Goal: Communication & Community: Answer question/provide support

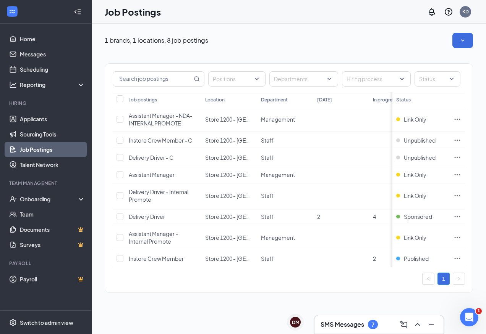
click at [359, 323] on h3 "SMS Messages" at bounding box center [342, 325] width 44 height 8
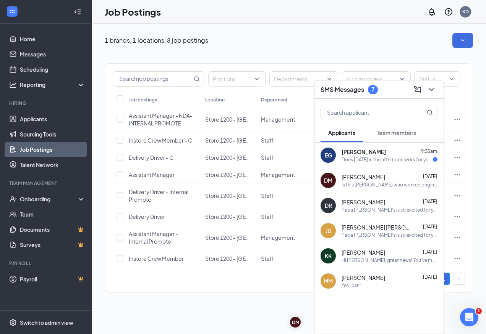
click at [409, 155] on div "[PERSON_NAME] 9:35am" at bounding box center [389, 152] width 96 height 8
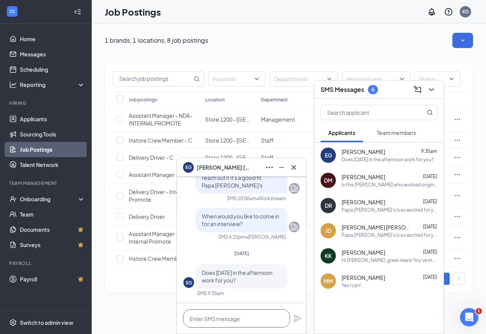
click at [231, 319] on textarea at bounding box center [236, 319] width 107 height 18
click at [257, 317] on textarea "I don't work [DATE]" at bounding box center [236, 319] width 107 height 18
type textarea "I don't work on Thursdays. I'm sorry"
click at [296, 311] on div "I don't work on Thursdays. I'm sorry" at bounding box center [241, 319] width 129 height 31
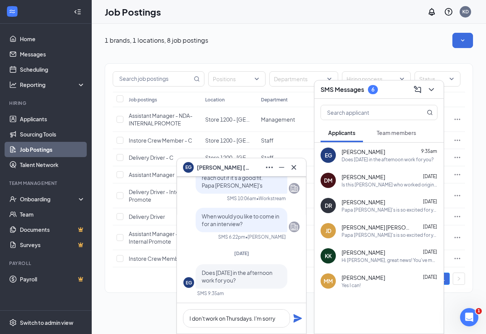
click at [297, 317] on icon "Plane" at bounding box center [297, 319] width 8 height 8
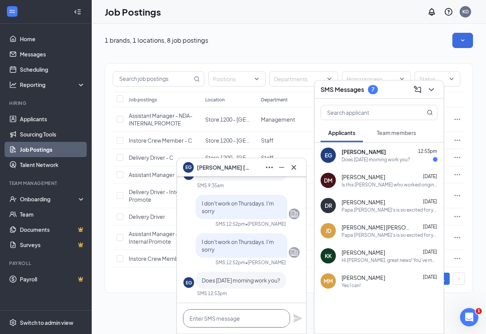
click at [242, 323] on textarea at bounding box center [236, 319] width 107 height 18
click at [285, 318] on textarea "We are pretty busy [DATE] mornings" at bounding box center [236, 319] width 107 height 18
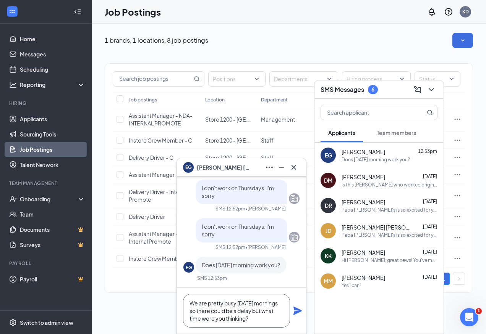
type textarea "We are pretty busy [DATE] mornings so there could be a delay but what time were…"
click at [297, 312] on icon "Plane" at bounding box center [297, 311] width 8 height 8
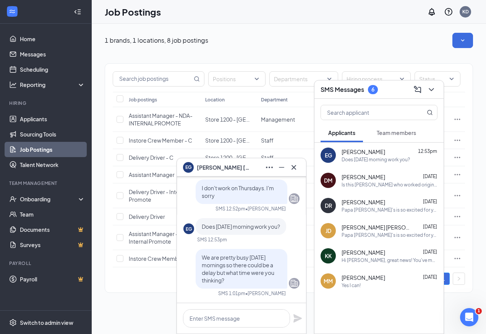
scroll to position [0, 0]
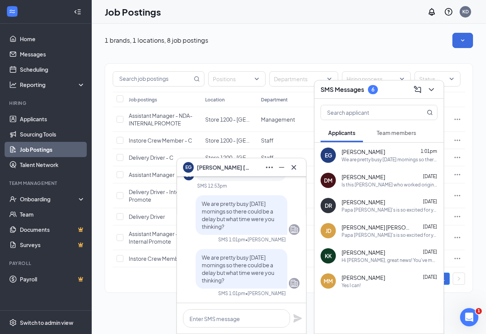
click at [240, 172] on div "EG [PERSON_NAME]" at bounding box center [241, 168] width 117 height 12
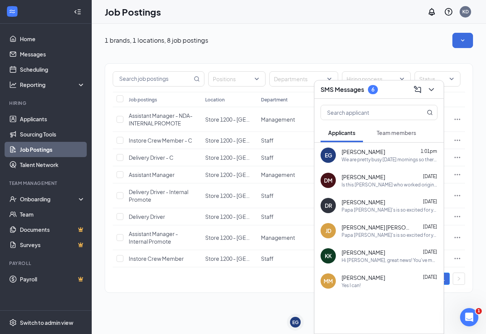
click at [389, 93] on div "SMS Messages 6" at bounding box center [378, 90] width 117 height 12
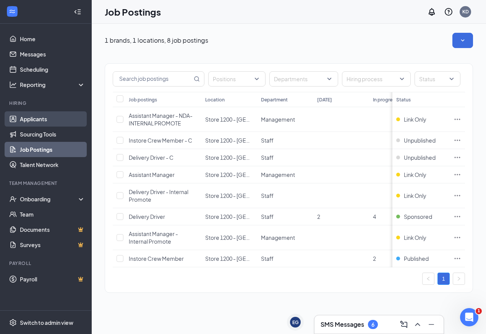
click at [36, 122] on link "Applicants" at bounding box center [52, 118] width 65 height 15
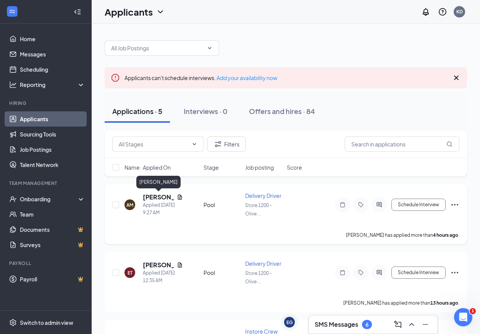
click at [157, 199] on h5 "[PERSON_NAME]" at bounding box center [158, 197] width 31 height 8
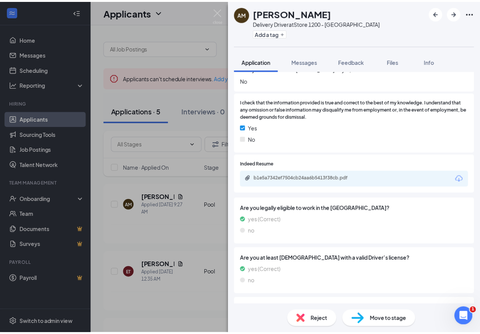
scroll to position [382, 0]
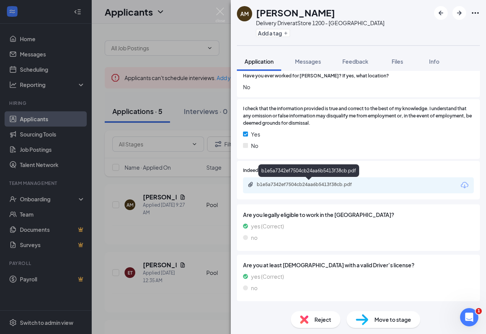
click at [321, 184] on div "b1e5a7342ef7504cb24aa6b5413f38cb.pdf" at bounding box center [310, 185] width 107 height 6
click at [221, 11] on img at bounding box center [220, 15] width 10 height 15
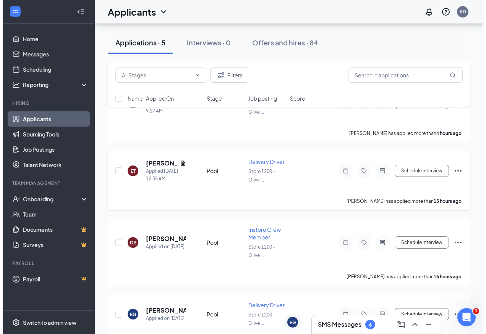
scroll to position [84, 0]
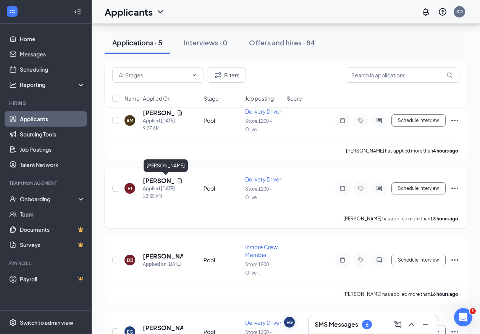
click at [157, 179] on h5 "[PERSON_NAME]" at bounding box center [158, 181] width 31 height 8
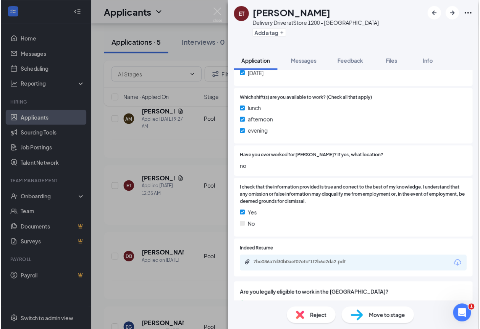
scroll to position [344, 0]
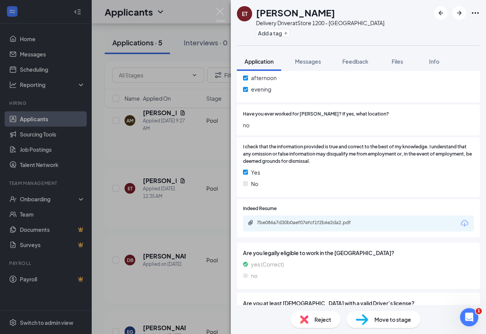
click at [315, 220] on div "7be086a7d30b0aef07efcf1f2b6e2da2.pdf" at bounding box center [358, 224] width 231 height 16
click at [330, 222] on div "7be086a7d30b0aef07efcf1f2b6e2da2.pdf" at bounding box center [310, 223] width 107 height 6
click at [222, 10] on img at bounding box center [220, 15] width 10 height 15
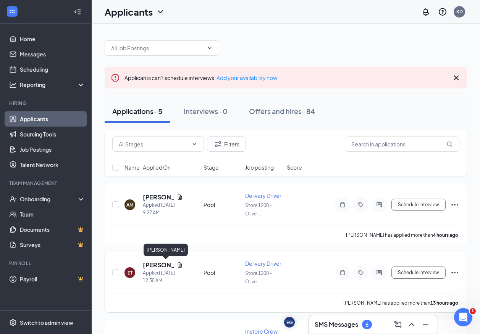
click at [161, 267] on h5 "[PERSON_NAME]" at bounding box center [158, 265] width 31 height 8
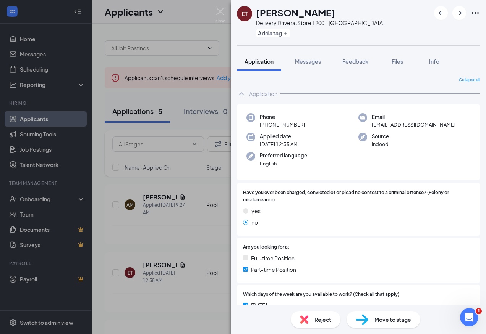
click at [186, 221] on div "ET [PERSON_NAME] Delivery Driver at Store 1200 - Olive Branch Add a tag Applica…" at bounding box center [243, 167] width 486 height 334
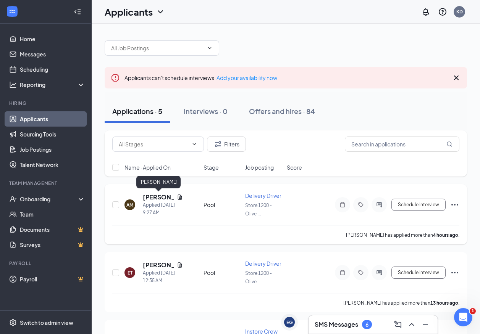
click at [155, 199] on h5 "[PERSON_NAME]" at bounding box center [158, 197] width 31 height 8
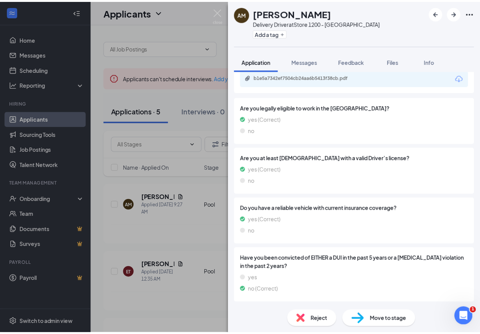
scroll to position [413, 0]
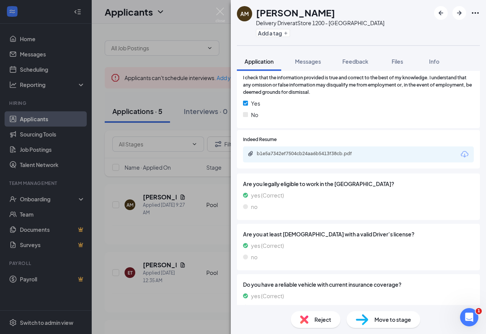
click at [193, 207] on div "AM [PERSON_NAME] Delivery Driver at Store 1200 - Olive Branch Add a tag Applica…" at bounding box center [243, 167] width 486 height 334
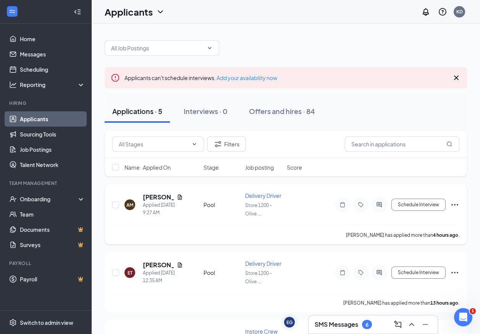
click at [427, 213] on div "AM [PERSON_NAME] Applied [DATE] 9:27 AM Pool Delivery Driver Store 1200 - Olive…" at bounding box center [285, 209] width 347 height 34
click at [425, 207] on button "Schedule Interview" at bounding box center [418, 205] width 54 height 12
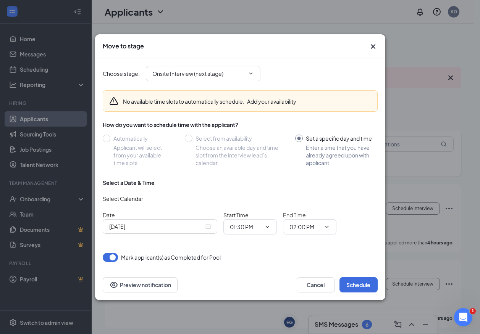
click at [314, 274] on div "Cancel Schedule Preview notification" at bounding box center [240, 285] width 290 height 31
click at [312, 288] on button "Cancel" at bounding box center [316, 285] width 38 height 15
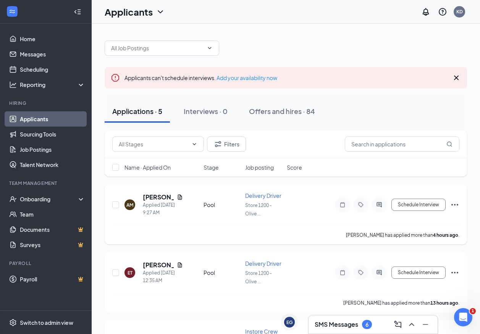
click at [380, 208] on div at bounding box center [379, 204] width 15 height 15
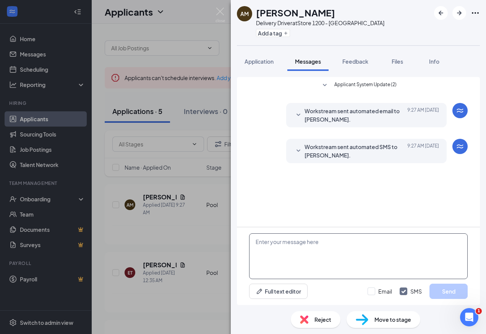
click at [325, 247] on textarea at bounding box center [358, 257] width 218 height 46
type textarea "When would you like to come in for an interview?"
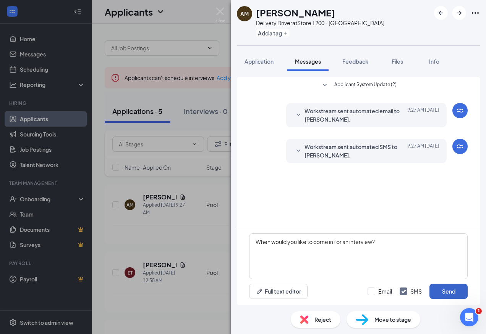
click at [465, 292] on button "Send" at bounding box center [448, 291] width 38 height 15
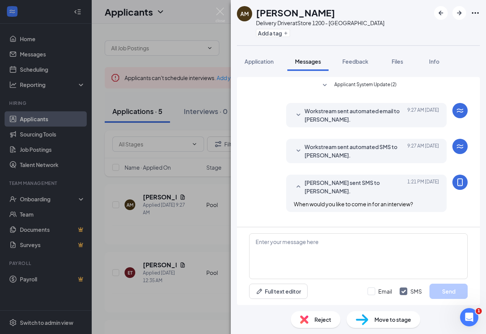
click at [226, 19] on div "AM [PERSON_NAME] Delivery Driver at Store 1200 - Olive Branch Add a tag Applica…" at bounding box center [243, 167] width 486 height 334
